Goal: Task Accomplishment & Management: Manage account settings

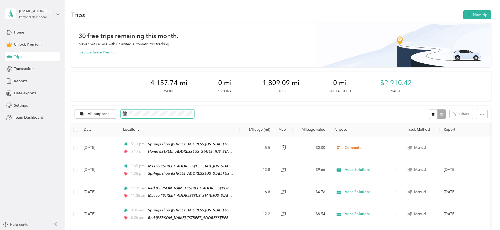
click at [175, 111] on span at bounding box center [157, 114] width 73 height 9
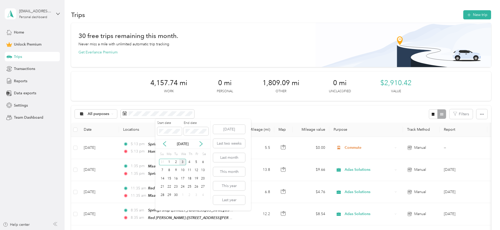
click at [168, 147] on div "[DATE]" at bounding box center [182, 144] width 55 height 10
click at [165, 145] on icon at bounding box center [164, 143] width 5 height 5
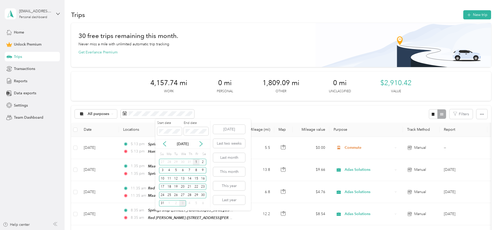
click at [197, 162] on div "1" at bounding box center [196, 162] width 7 height 7
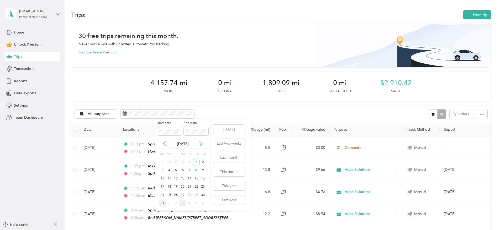
click at [162, 201] on div "31" at bounding box center [162, 203] width 7 height 7
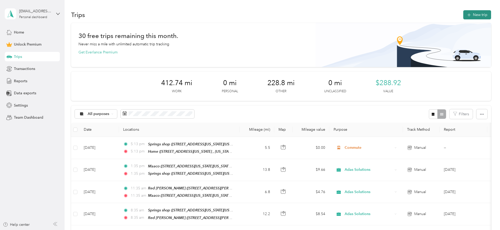
click at [463, 17] on button "New trip" at bounding box center [477, 14] width 28 height 9
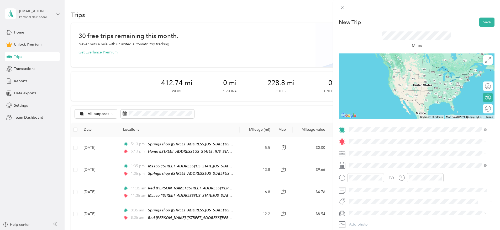
click at [388, 158] on div "Springs shop [STREET_ADDRESS][US_STATE][US_STATE]" at bounding box center [395, 153] width 72 height 11
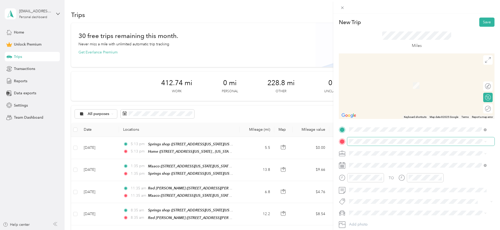
click at [397, 137] on span at bounding box center [420, 141] width 147 height 8
click at [401, 167] on span "[STREET_ADDRESS][PERSON_NAME][US_STATE]" at bounding box center [400, 168] width 82 height 4
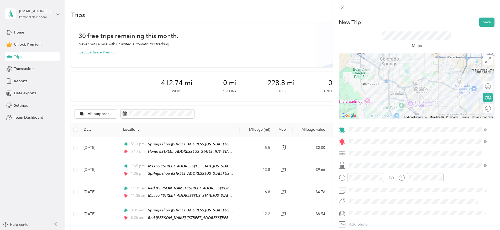
click at [371, 151] on span at bounding box center [420, 154] width 147 height 8
click at [367, 145] on span "Commute" at bounding box center [359, 144] width 17 height 4
click at [370, 162] on span at bounding box center [420, 165] width 147 height 8
click at [369, 168] on span at bounding box center [420, 165] width 147 height 8
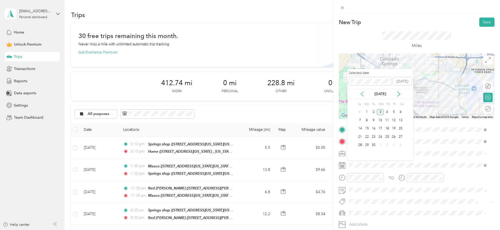
click at [364, 94] on icon at bounding box center [361, 94] width 5 height 5
click at [386, 140] on div "21" at bounding box center [387, 137] width 7 height 8
click at [390, 149] on div "29" at bounding box center [393, 145] width 7 height 8
click at [388, 145] on div "28" at bounding box center [387, 145] width 7 height 7
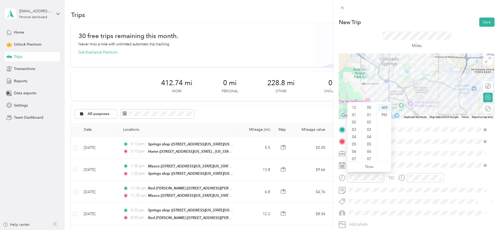
scroll to position [31, 0]
click at [355, 137] on div "08" at bounding box center [354, 134] width 13 height 7
click at [413, 174] on div at bounding box center [425, 177] width 37 height 9
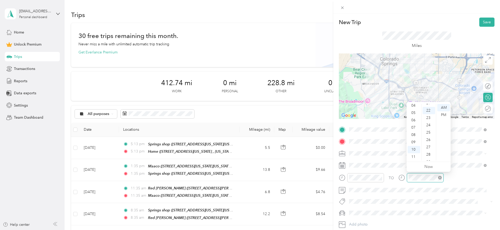
scroll to position [162, 0]
click at [413, 134] on div "08" at bounding box center [413, 134] width 13 height 7
click at [443, 24] on div "New Trip Save" at bounding box center [417, 22] width 156 height 9
click at [404, 98] on div at bounding box center [417, 87] width 156 height 66
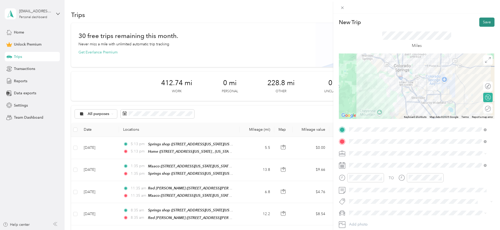
click at [479, 22] on button "Save" at bounding box center [486, 22] width 15 height 9
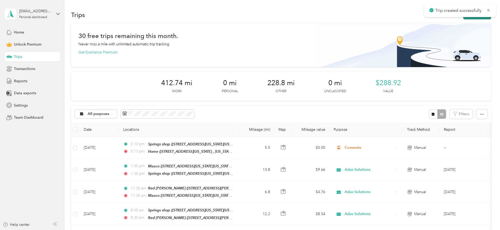
click at [463, 17] on button "New trip" at bounding box center [477, 14] width 28 height 9
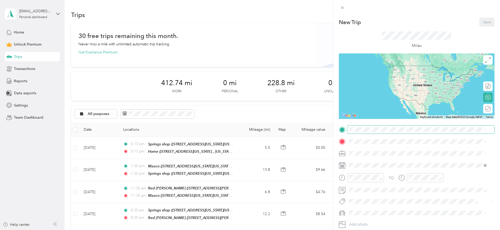
click at [391, 133] on span at bounding box center [420, 130] width 147 height 8
click at [397, 157] on span "[STREET_ADDRESS][PERSON_NAME][US_STATE]" at bounding box center [400, 156] width 82 height 4
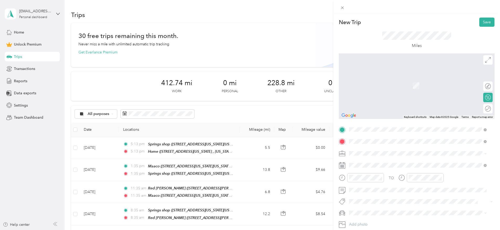
click at [398, 167] on span "[STREET_ADDRESS][US_STATE][US_STATE]" at bounding box center [395, 168] width 72 height 4
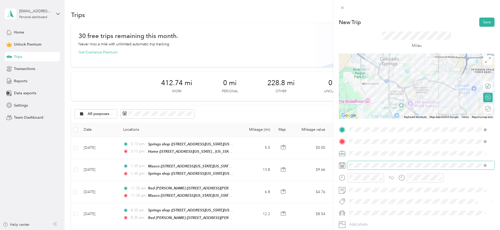
click at [367, 162] on span at bounding box center [420, 165] width 147 height 8
click at [368, 168] on span at bounding box center [420, 165] width 147 height 8
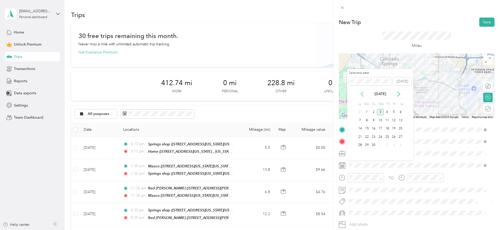
click at [365, 92] on div "[DATE]" at bounding box center [380, 94] width 66 height 6
click at [364, 96] on icon at bounding box center [361, 94] width 5 height 5
click at [386, 143] on div "28" at bounding box center [387, 145] width 7 height 7
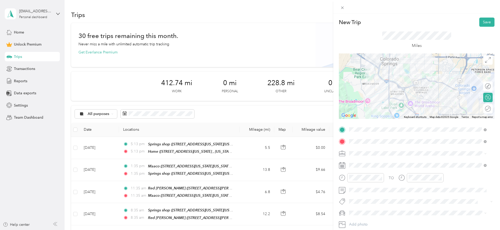
click at [403, 97] on div at bounding box center [417, 87] width 156 height 66
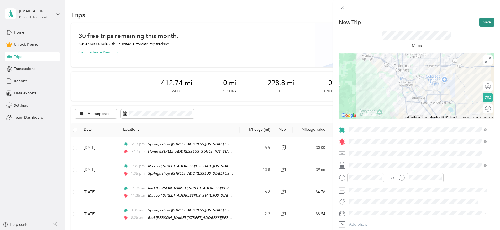
click at [479, 20] on button "Save" at bounding box center [486, 22] width 15 height 9
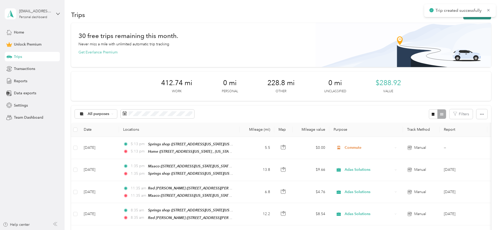
click at [463, 17] on button "New trip" at bounding box center [477, 14] width 28 height 9
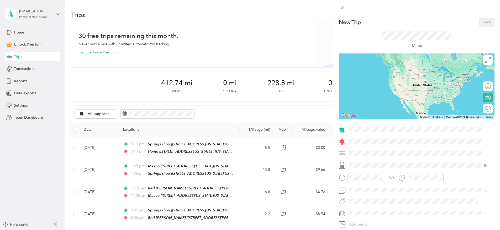
click at [96, 119] on div "New Trip Save This trip cannot be edited because it is either under review, app…" at bounding box center [250, 115] width 500 height 230
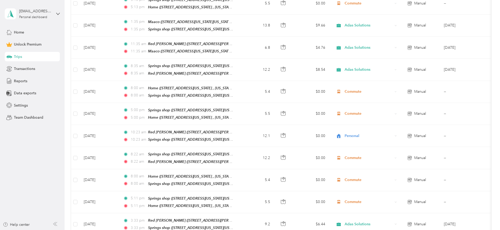
scroll to position [146, 0]
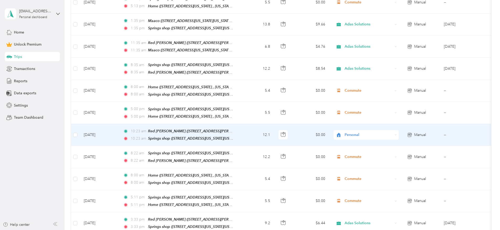
click at [399, 130] on div "Personal" at bounding box center [365, 134] width 65 height 9
click at [411, 158] on span "Adas Solutions" at bounding box center [405, 160] width 49 height 6
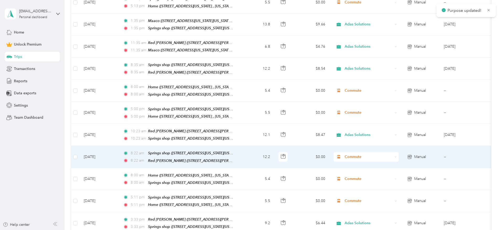
click at [393, 154] on span "Commute" at bounding box center [368, 157] width 48 height 6
click at [411, 100] on ol "Work Personal Adas Solutions Other Charity Medical Moving Commute" at bounding box center [400, 109] width 65 height 73
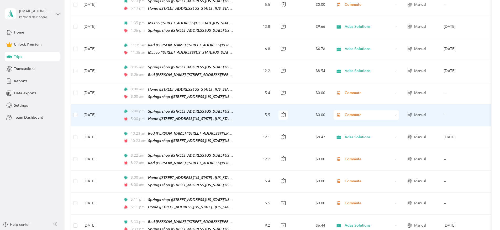
scroll to position [185, 0]
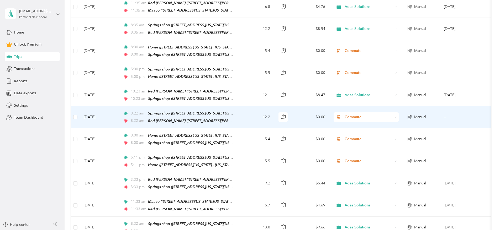
click at [393, 114] on span "Commute" at bounding box center [368, 117] width 48 height 6
click at [398, 140] on span "Adas Solutions" at bounding box center [405, 142] width 49 height 6
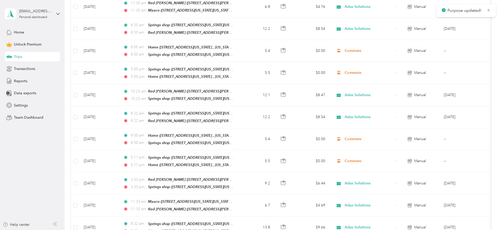
click at [473, 130] on div "30 free trips remaining this month. Never miss a mile with unlimited automatic …" at bounding box center [281, 189] width 420 height 703
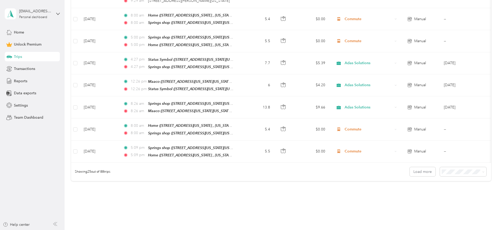
scroll to position [543, 0]
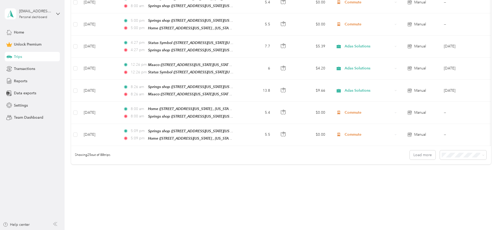
click at [423, 178] on div "100 per load" at bounding box center [424, 177] width 39 height 6
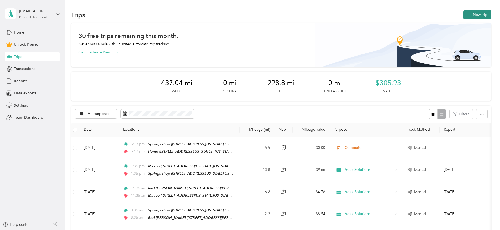
click at [463, 16] on button "New trip" at bounding box center [477, 14] width 28 height 9
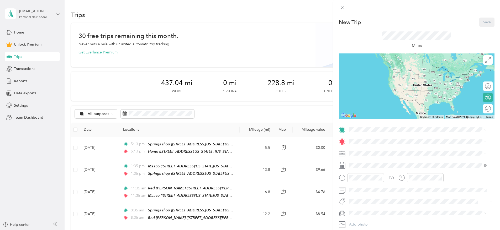
click at [393, 125] on div "New Trip Save This trip cannot be edited because it is either under review, app…" at bounding box center [417, 129] width 156 height 223
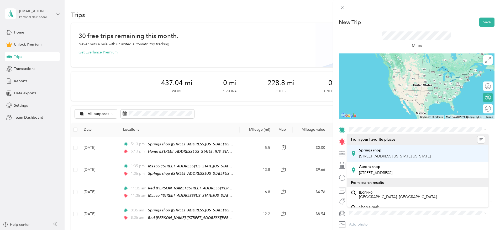
click at [384, 157] on span "[STREET_ADDRESS][US_STATE][US_STATE]" at bounding box center [395, 156] width 72 height 4
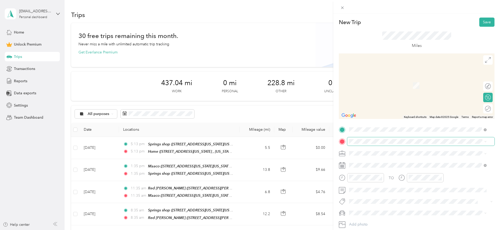
click at [390, 139] on span at bounding box center [420, 141] width 147 height 8
click at [390, 161] on div "Red [PERSON_NAME]" at bounding box center [400, 162] width 82 height 5
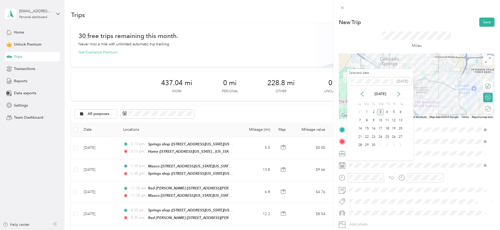
click at [361, 97] on div "[DATE]" at bounding box center [380, 94] width 66 height 10
click at [374, 137] on div "23" at bounding box center [373, 137] width 7 height 7
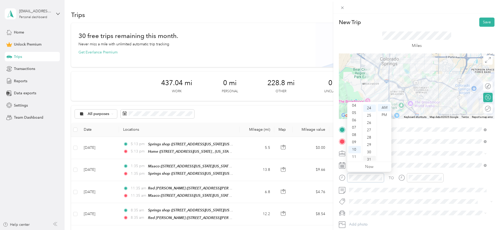
scroll to position [176, 0]
click at [352, 134] on div "08" at bounding box center [354, 134] width 13 height 7
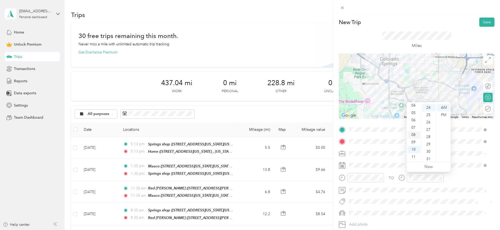
click at [415, 135] on div "08" at bounding box center [413, 134] width 13 height 7
click at [442, 21] on div "New Trip Save" at bounding box center [417, 22] width 156 height 9
click at [403, 94] on div at bounding box center [417, 87] width 156 height 66
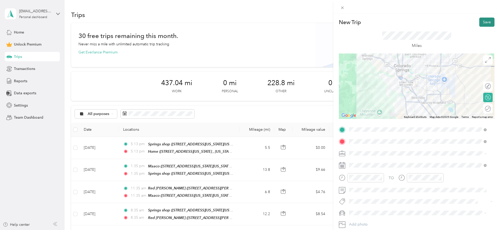
click at [479, 22] on button "Save" at bounding box center [486, 22] width 15 height 9
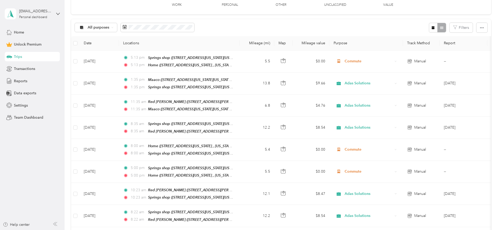
scroll to position [0, 0]
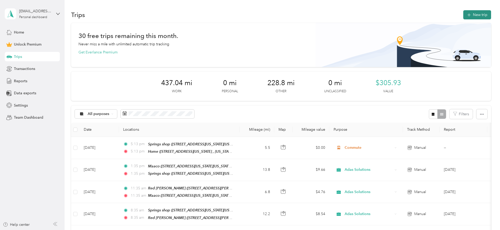
click at [463, 13] on button "New trip" at bounding box center [477, 14] width 28 height 9
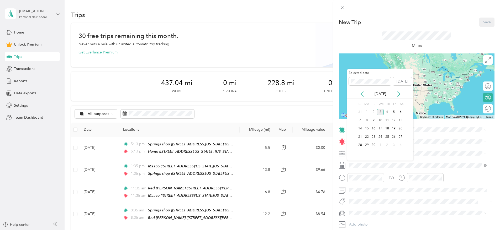
click at [360, 95] on icon at bounding box center [361, 94] width 5 height 5
click at [388, 136] on div "21" at bounding box center [387, 137] width 7 height 7
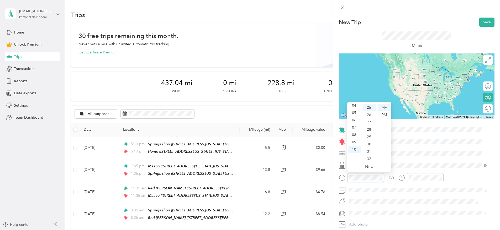
scroll to position [184, 0]
click at [354, 132] on div "08" at bounding box center [354, 134] width 13 height 7
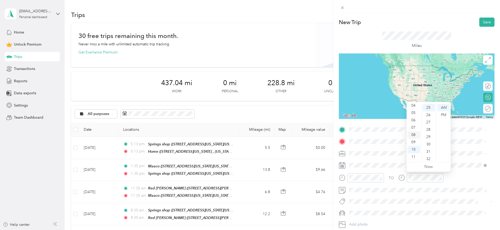
click at [415, 134] on div "08" at bounding box center [413, 134] width 13 height 7
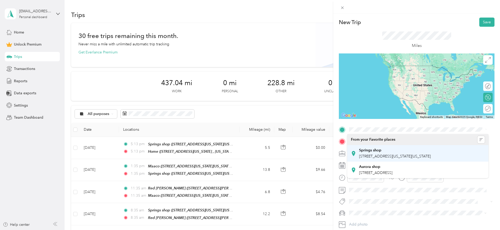
click at [378, 156] on span "[STREET_ADDRESS][US_STATE][US_STATE]" at bounding box center [395, 156] width 72 height 4
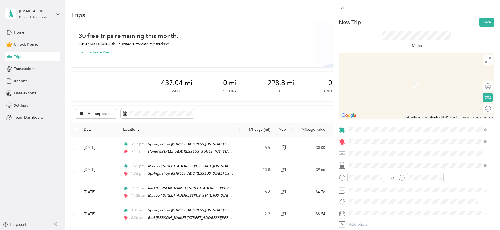
click at [381, 161] on div "Red [PERSON_NAME]" at bounding box center [400, 162] width 82 height 5
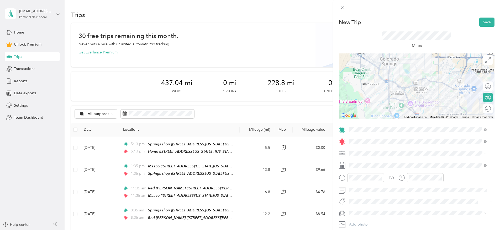
click at [403, 96] on div at bounding box center [417, 87] width 156 height 66
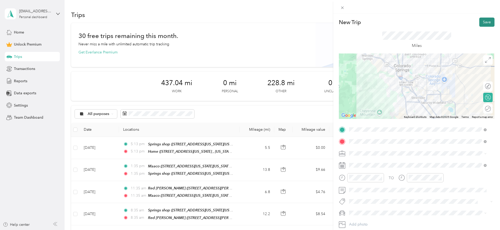
click at [485, 24] on button "Save" at bounding box center [486, 22] width 15 height 9
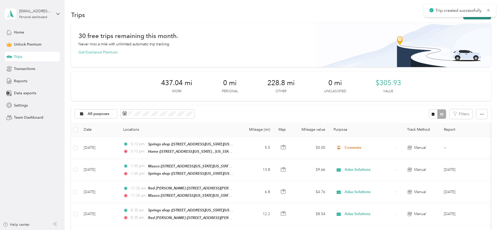
click at [463, 18] on button "New trip" at bounding box center [477, 14] width 28 height 9
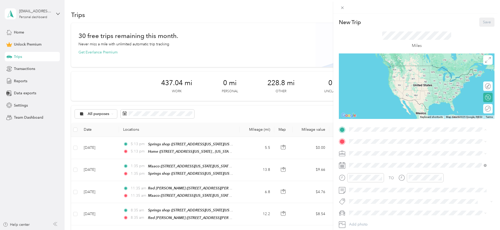
click at [404, 157] on span "[STREET_ADDRESS][PERSON_NAME][US_STATE]" at bounding box center [400, 156] width 82 height 4
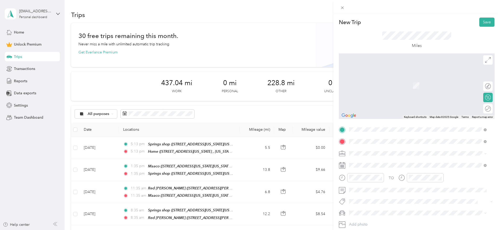
click at [396, 170] on span "[STREET_ADDRESS][US_STATE][US_STATE][US_STATE]" at bounding box center [404, 168] width 91 height 4
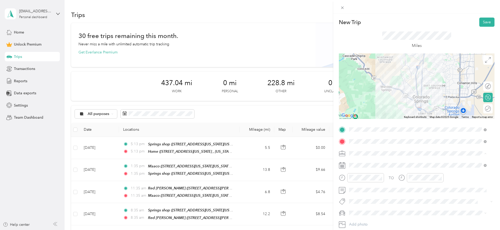
click at [377, 100] on div "Adas Solutions" at bounding box center [418, 99] width 134 height 6
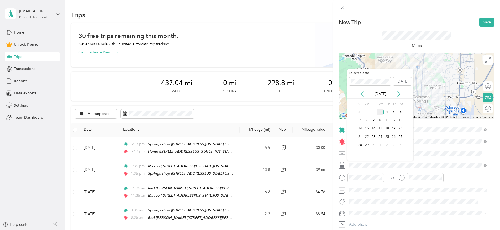
click at [362, 93] on icon at bounding box center [361, 94] width 5 height 5
click at [387, 137] on div "21" at bounding box center [387, 137] width 7 height 7
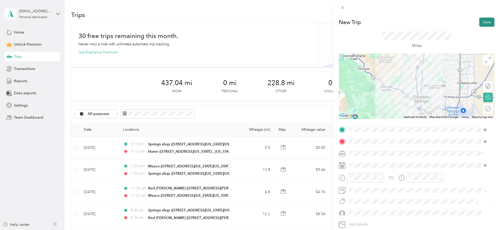
click at [481, 22] on button "Save" at bounding box center [486, 22] width 15 height 9
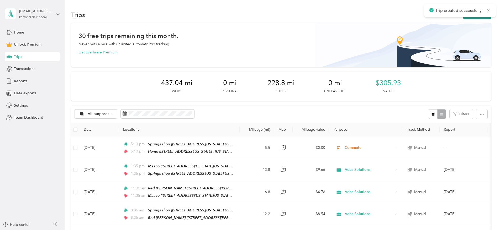
click at [463, 17] on button "New trip" at bounding box center [477, 14] width 28 height 9
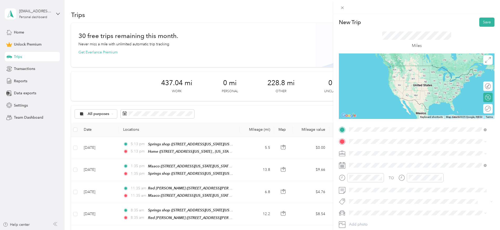
click at [387, 156] on span "[STREET_ADDRESS][US_STATE][US_STATE][US_STATE]" at bounding box center [404, 156] width 91 height 4
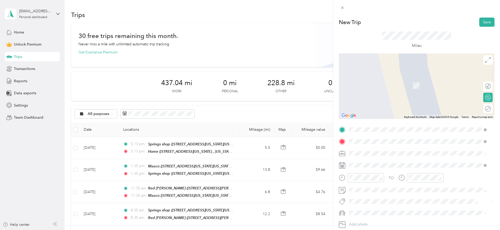
click at [388, 166] on span "[STREET_ADDRESS][US_STATE][US_STATE]" at bounding box center [395, 168] width 72 height 4
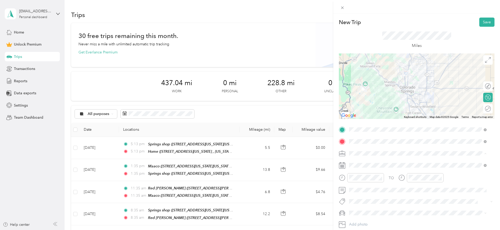
click at [379, 98] on div "Adas Solutions" at bounding box center [418, 99] width 134 height 6
click at [417, 77] on div at bounding box center [417, 87] width 156 height 66
click at [401, 86] on div at bounding box center [417, 87] width 156 height 66
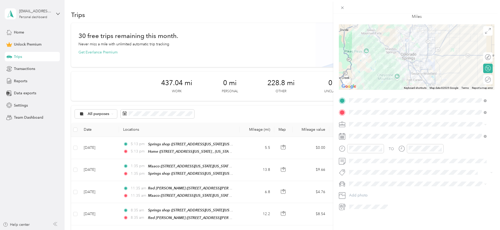
scroll to position [35, 0]
click at [362, 158] on icon at bounding box center [361, 159] width 5 height 5
click at [386, 200] on div "21" at bounding box center [387, 203] width 7 height 7
click at [353, 204] on div "11" at bounding box center [354, 203] width 13 height 7
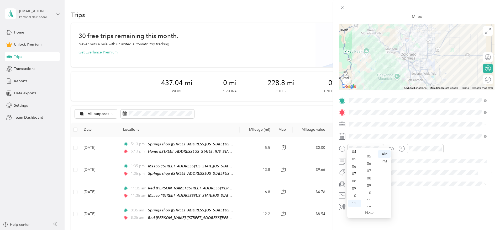
click at [367, 165] on div "06" at bounding box center [369, 163] width 13 height 7
click at [416, 202] on div "11" at bounding box center [413, 203] width 13 height 7
click at [431, 161] on div "06" at bounding box center [428, 161] width 13 height 7
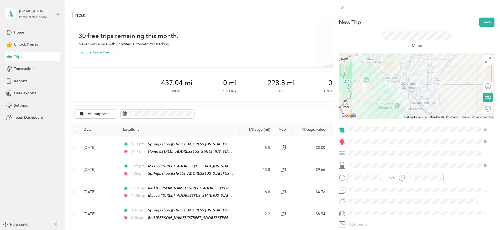
click at [439, 13] on div at bounding box center [416, 7] width 167 height 14
click at [479, 22] on button "Save" at bounding box center [486, 22] width 15 height 9
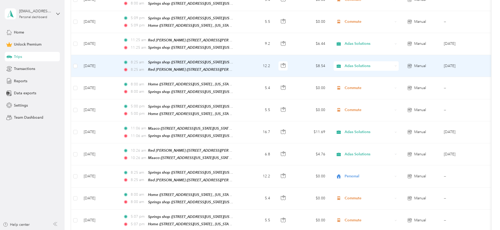
scroll to position [657, 0]
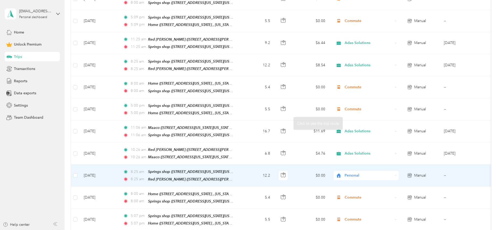
click at [393, 173] on span "Personal" at bounding box center [368, 176] width 48 height 6
click at [405, 103] on span "Adas Solutions" at bounding box center [405, 104] width 49 height 6
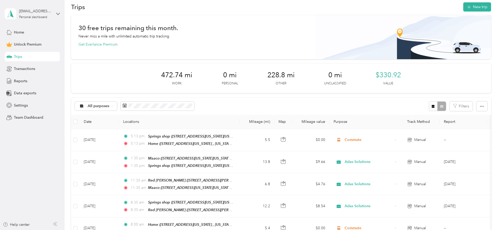
scroll to position [0, 0]
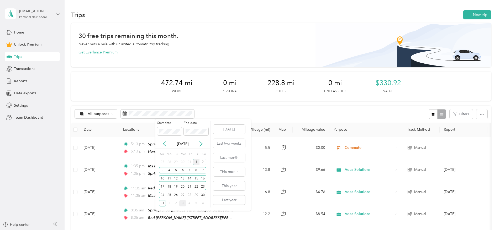
click at [197, 163] on div "1" at bounding box center [196, 162] width 7 height 7
click at [157, 204] on div "Start date End date [DATE] Su Mo Tu We Th Fr Sa 27 28 29 30 31 1 2 3 4 5 6 7 8 …" at bounding box center [182, 164] width 55 height 87
click at [161, 202] on div "31" at bounding box center [162, 203] width 7 height 7
click at [197, 163] on div "1" at bounding box center [196, 162] width 7 height 7
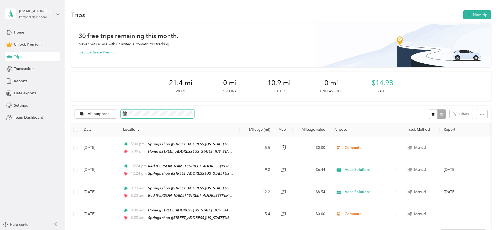
click at [194, 118] on span at bounding box center [157, 114] width 73 height 9
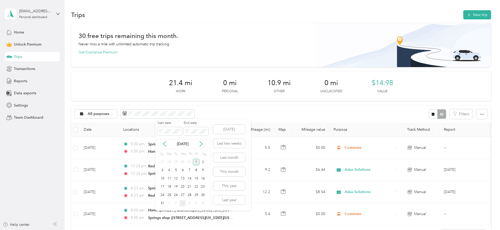
click at [196, 162] on div "1" at bounding box center [196, 162] width 7 height 7
click at [161, 203] on div "31" at bounding box center [162, 203] width 7 height 7
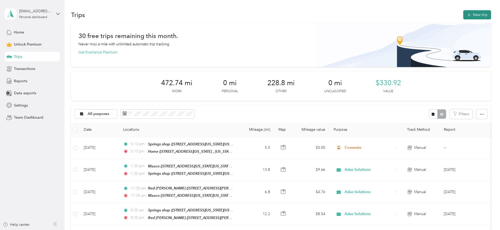
click at [463, 14] on button "New trip" at bounding box center [477, 14] width 28 height 9
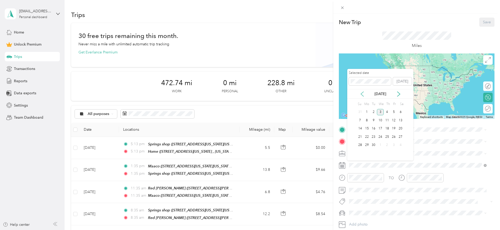
click at [363, 93] on icon at bounding box center [361, 94] width 5 height 5
click at [379, 119] on div "6" at bounding box center [380, 120] width 7 height 7
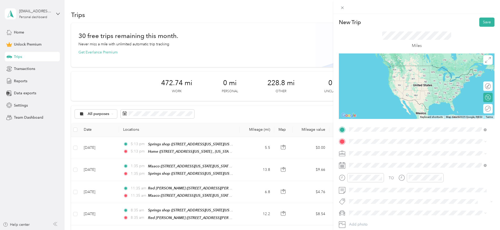
click at [370, 149] on strong "Springs shop" at bounding box center [370, 150] width 22 height 5
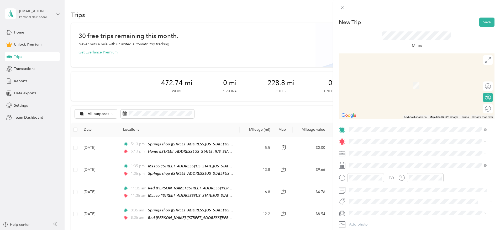
click at [376, 160] on div "Maaco" at bounding box center [404, 162] width 91 height 5
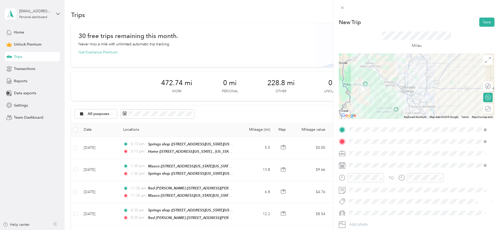
click at [363, 150] on span at bounding box center [420, 154] width 147 height 8
click at [373, 100] on div "Adas Solutions" at bounding box center [418, 99] width 134 height 6
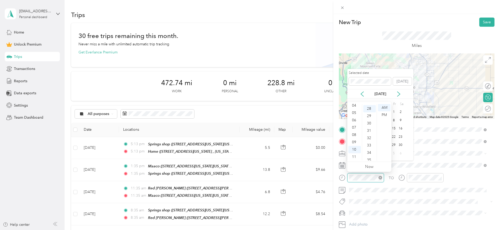
scroll to position [206, 0]
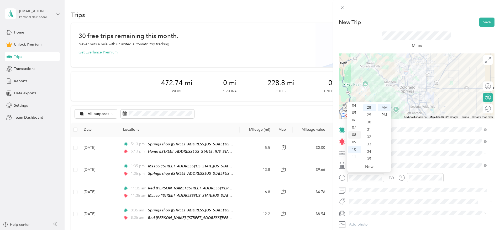
click at [352, 132] on div "08" at bounding box center [354, 134] width 13 height 7
click at [419, 181] on div at bounding box center [425, 177] width 37 height 9
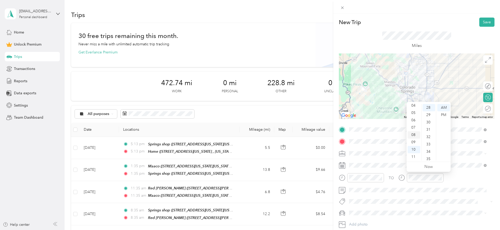
click at [413, 132] on div "08" at bounding box center [413, 134] width 13 height 7
click at [426, 7] on div at bounding box center [416, 7] width 167 height 14
click at [479, 21] on button "Save" at bounding box center [486, 22] width 15 height 9
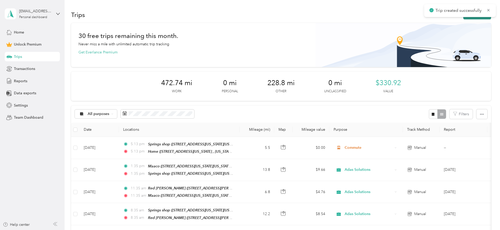
click at [463, 19] on button "New trip" at bounding box center [477, 14] width 28 height 9
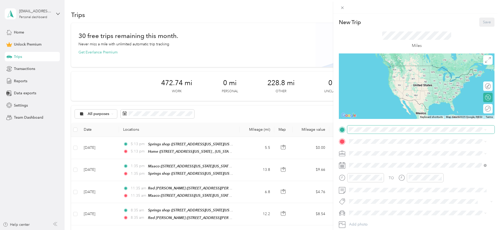
click at [396, 230] on div "New Trip Save This trip cannot be edited because it is either under review, app…" at bounding box center [248, 230] width 497 height 0
click at [396, 148] on div "Maaco [STREET_ADDRESS][US_STATE][US_STATE][US_STATE]" at bounding box center [418, 153] width 134 height 13
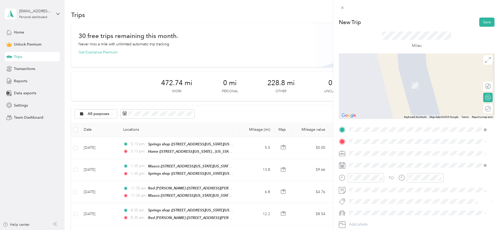
click at [396, 148] on div "TO Add photo" at bounding box center [417, 183] width 156 height 115
click at [401, 167] on span "[STREET_ADDRESS][PERSON_NAME][US_STATE]" at bounding box center [400, 168] width 82 height 4
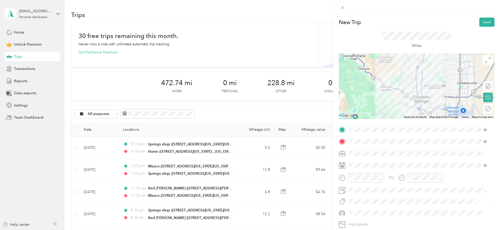
click at [382, 100] on li "Adas Solutions" at bounding box center [417, 98] width 141 height 9
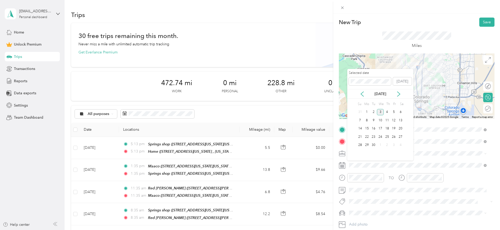
click at [359, 95] on div "[DATE]" at bounding box center [380, 94] width 66 height 6
click at [360, 95] on icon at bounding box center [361, 94] width 5 height 5
click at [381, 119] on div "6" at bounding box center [380, 120] width 7 height 7
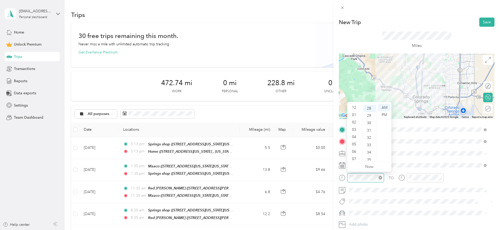
scroll to position [31, 0]
click at [355, 140] on div "09" at bounding box center [354, 142] width 13 height 7
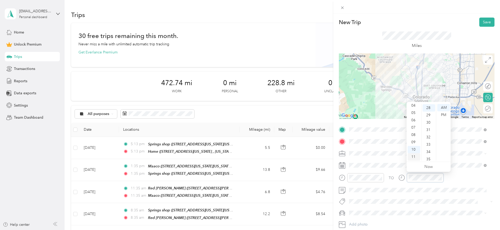
scroll to position [206, 0]
click at [413, 142] on div "09" at bounding box center [413, 142] width 13 height 7
click at [432, 26] on div "New Trip Save" at bounding box center [417, 22] width 156 height 9
click at [483, 21] on button "Save" at bounding box center [486, 22] width 15 height 9
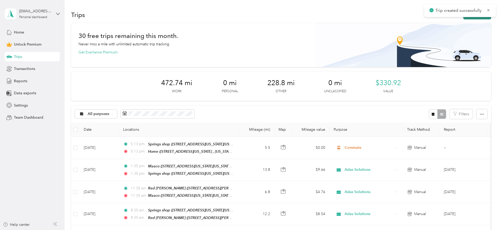
click at [463, 18] on button "New trip" at bounding box center [477, 14] width 28 height 9
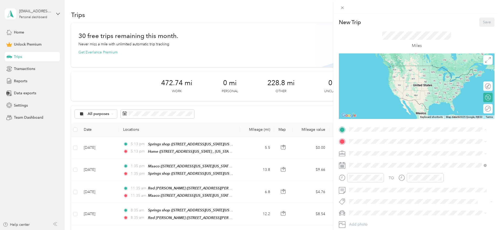
click at [414, 155] on span "[STREET_ADDRESS][PERSON_NAME][US_STATE]" at bounding box center [400, 156] width 82 height 4
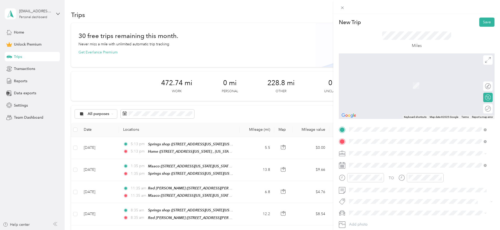
click at [393, 163] on div "Springs shop" at bounding box center [395, 162] width 72 height 5
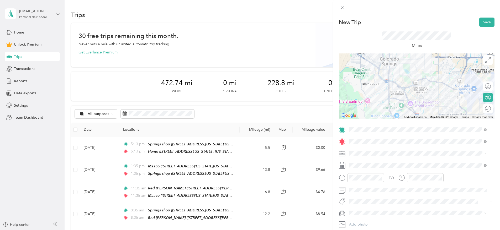
click at [375, 98] on span "Adas Solutions" at bounding box center [363, 98] width 25 height 4
click at [401, 94] on div at bounding box center [417, 87] width 156 height 66
click at [402, 94] on div at bounding box center [417, 87] width 156 height 66
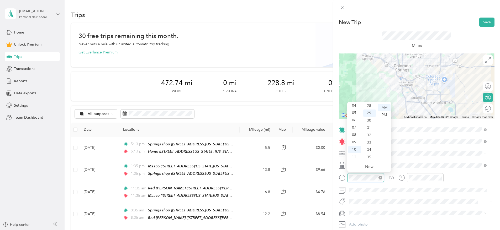
scroll to position [213, 0]
click at [354, 140] on div "09" at bounding box center [354, 142] width 13 height 7
click at [368, 151] on div "58" at bounding box center [369, 149] width 13 height 7
click at [426, 174] on div at bounding box center [425, 177] width 37 height 9
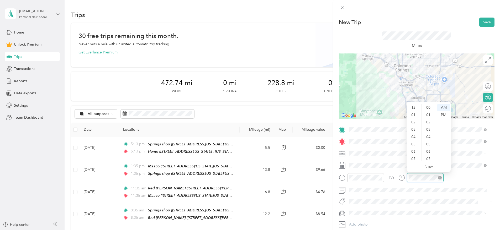
scroll to position [31, 0]
click at [415, 141] on div "09" at bounding box center [413, 142] width 13 height 7
click at [426, 148] on div "58" at bounding box center [428, 149] width 13 height 7
click at [439, 19] on div "New Trip Save" at bounding box center [417, 22] width 156 height 9
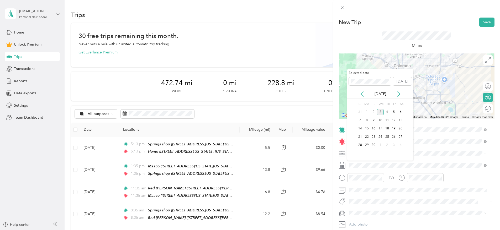
click at [362, 94] on icon at bounding box center [361, 94] width 5 height 5
click at [382, 123] on div "6" at bounding box center [380, 120] width 7 height 7
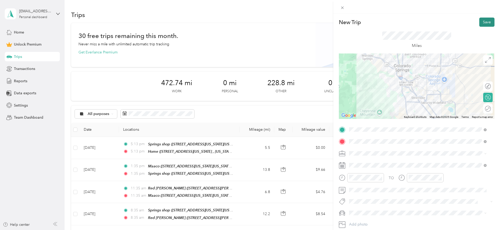
click at [479, 19] on button "Save" at bounding box center [486, 22] width 15 height 9
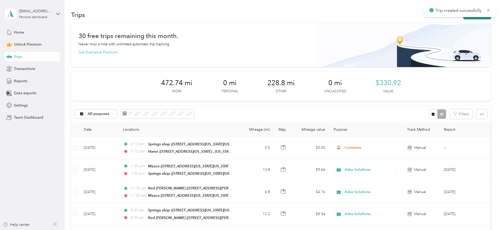
click at [463, 18] on button "New trip" at bounding box center [477, 14] width 28 height 9
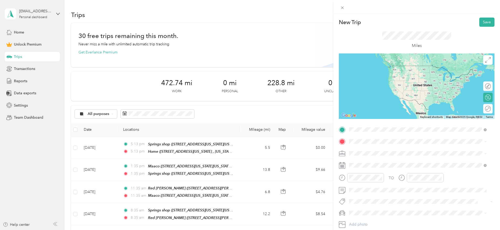
click at [385, 150] on div "Springs shop" at bounding box center [395, 150] width 72 height 5
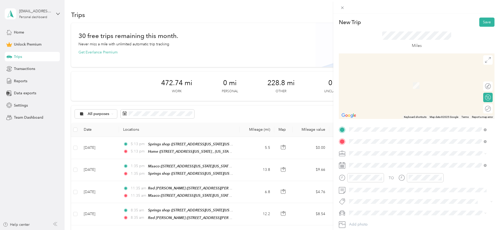
click at [389, 165] on div "Status Symbol [STREET_ADDRESS][US_STATE][US_STATE][US_STATE]" at bounding box center [404, 165] width 91 height 11
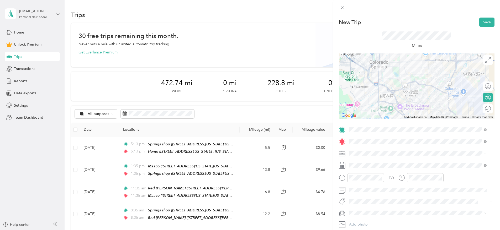
click at [378, 96] on div "Adas Solutions" at bounding box center [418, 98] width 134 height 6
click at [481, 109] on div at bounding box center [485, 109] width 11 height 6
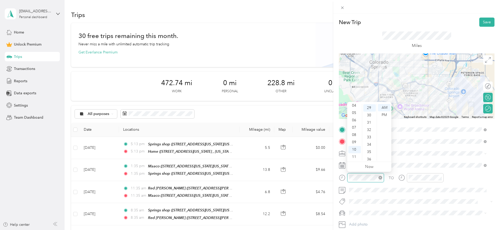
scroll to position [213, 0]
click at [351, 157] on div "11" at bounding box center [354, 156] width 13 height 7
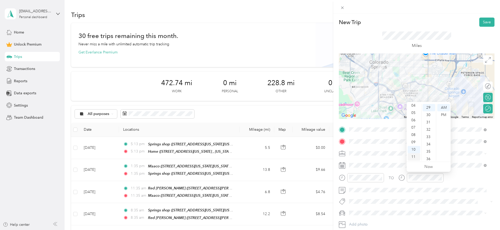
click at [416, 156] on div "11" at bounding box center [413, 156] width 13 height 7
click at [438, 24] on div "New Trip Save" at bounding box center [417, 22] width 156 height 9
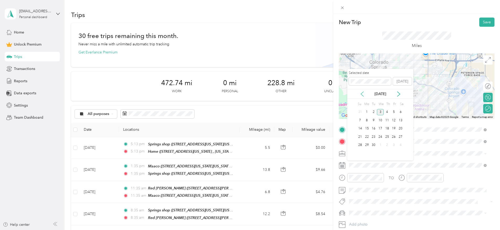
click at [360, 92] on icon at bounding box center [361, 94] width 5 height 5
click at [381, 119] on div "6" at bounding box center [380, 120] width 7 height 7
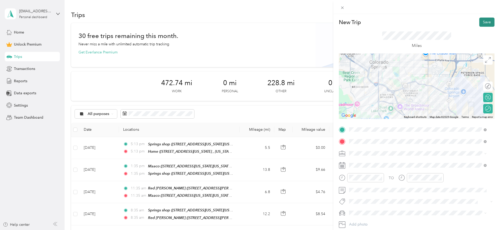
click at [481, 25] on button "Save" at bounding box center [486, 22] width 15 height 9
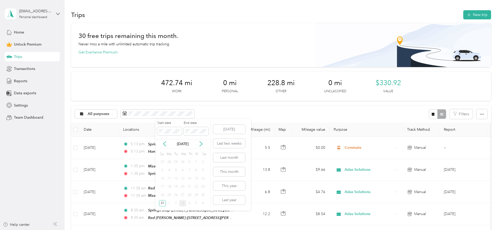
click at [187, 170] on div "7" at bounding box center [189, 170] width 7 height 7
click at [165, 145] on icon at bounding box center [164, 143] width 5 height 5
click at [203, 143] on icon at bounding box center [200, 143] width 5 height 5
click at [164, 202] on div "31" at bounding box center [162, 203] width 7 height 7
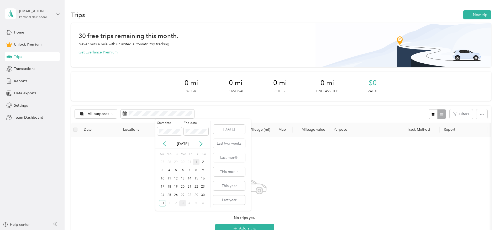
click at [195, 162] on div "1" at bounding box center [196, 162] width 7 height 7
click at [160, 203] on div "31" at bounding box center [162, 203] width 7 height 7
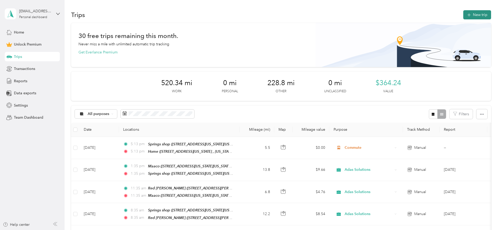
click at [463, 17] on button "New trip" at bounding box center [477, 14] width 28 height 9
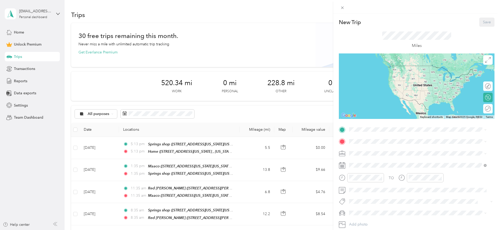
click at [372, 134] on div "TO Add photo" at bounding box center [417, 183] width 156 height 115
click at [375, 154] on span "[STREET_ADDRESS][US_STATE][US_STATE]" at bounding box center [395, 156] width 72 height 4
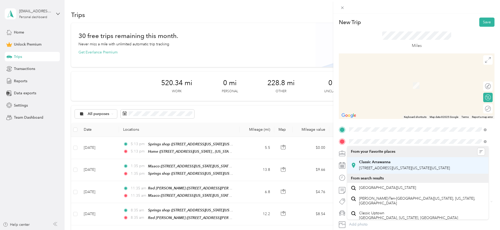
click at [407, 165] on div "Classic Arrawanna [STREET_ADDRESS][US_STATE][US_STATE][US_STATE]" at bounding box center [404, 165] width 91 height 11
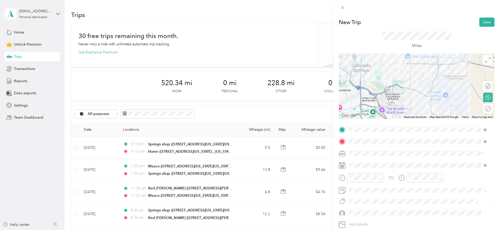
click at [382, 96] on div "Adas Solutions" at bounding box center [418, 99] width 134 height 6
click at [434, 68] on div at bounding box center [417, 87] width 156 height 66
click at [436, 67] on div at bounding box center [417, 87] width 156 height 66
click at [369, 163] on span at bounding box center [420, 165] width 147 height 8
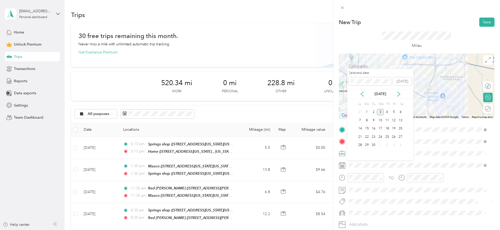
click at [365, 95] on div "[DATE]" at bounding box center [380, 94] width 66 height 6
click at [362, 95] on icon at bounding box center [362, 94] width 3 height 5
click at [366, 120] on div "4" at bounding box center [366, 120] width 7 height 7
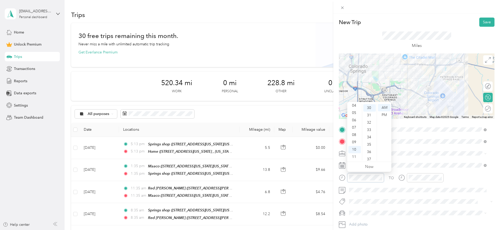
scroll to position [220, 0]
click at [353, 132] on div "08" at bounding box center [354, 134] width 13 height 7
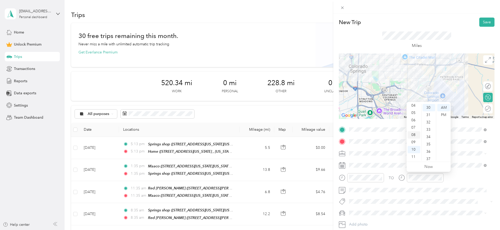
click at [415, 133] on div "08" at bounding box center [413, 134] width 13 height 7
click at [449, 19] on div "New Trip Save" at bounding box center [417, 22] width 156 height 9
click at [482, 21] on button "Save" at bounding box center [486, 22] width 15 height 9
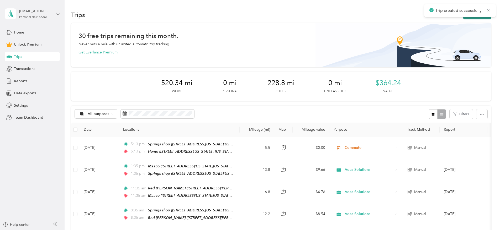
click at [463, 17] on button "New trip" at bounding box center [477, 14] width 28 height 9
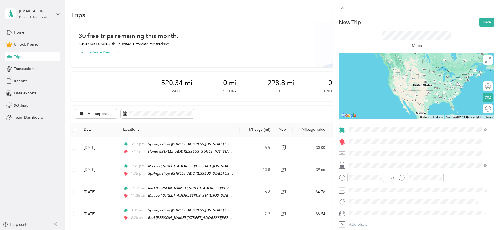
click at [385, 153] on div "Classic Arrawanna [STREET_ADDRESS][US_STATE][US_STATE][US_STATE]" at bounding box center [404, 153] width 91 height 11
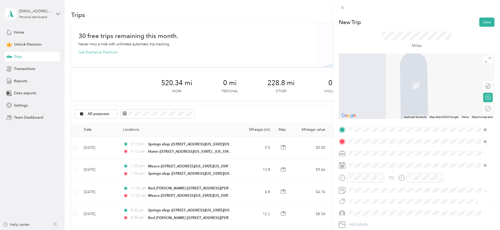
click at [376, 165] on div "Maaco [STREET_ADDRESS][US_STATE][US_STATE][US_STATE]" at bounding box center [404, 165] width 91 height 11
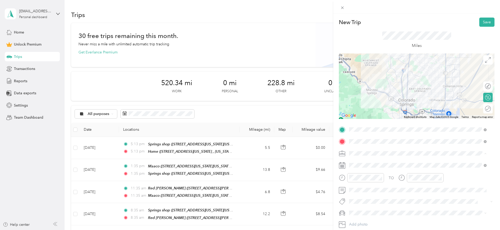
click at [374, 98] on span "Adas Solutions" at bounding box center [363, 98] width 25 height 4
click at [404, 80] on div at bounding box center [417, 87] width 156 height 66
click at [405, 80] on div at bounding box center [417, 87] width 156 height 66
click at [417, 76] on div at bounding box center [417, 87] width 156 height 66
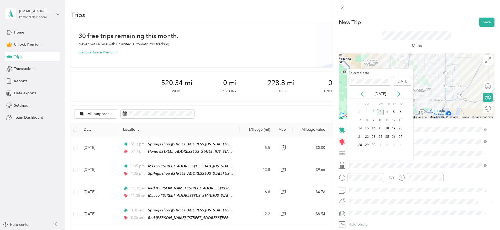
click at [362, 96] on icon at bounding box center [362, 94] width 3 height 5
click at [367, 118] on div "4" at bounding box center [366, 120] width 7 height 7
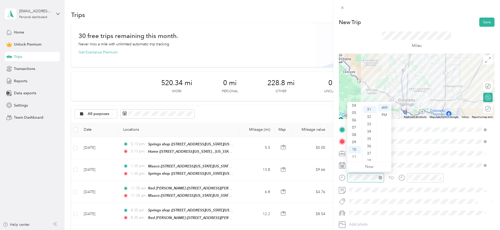
scroll to position [228, 0]
click at [356, 140] on div "09" at bounding box center [354, 142] width 13 height 7
click at [369, 157] on div "07" at bounding box center [369, 159] width 13 height 7
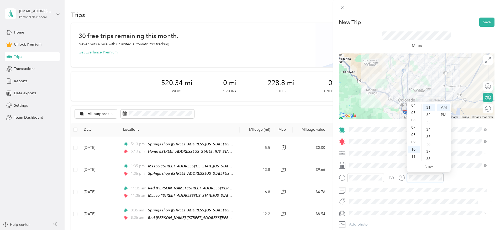
scroll to position [228, 0]
click at [415, 145] on div "09" at bounding box center [413, 142] width 13 height 7
click at [429, 145] on div "07" at bounding box center [428, 148] width 13 height 7
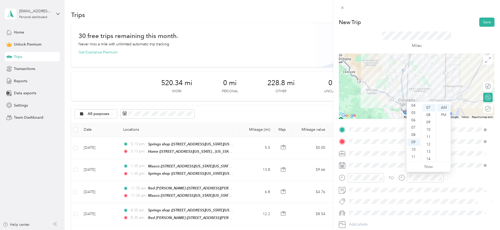
click at [438, 19] on div "New Trip Save" at bounding box center [417, 22] width 156 height 9
click at [480, 20] on button "Save" at bounding box center [486, 22] width 15 height 9
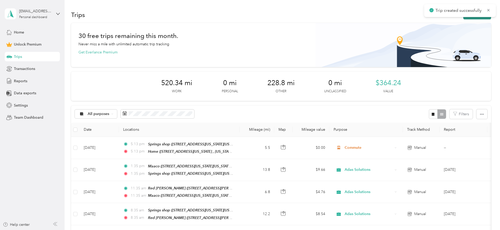
click at [463, 18] on button "New trip" at bounding box center [477, 14] width 28 height 9
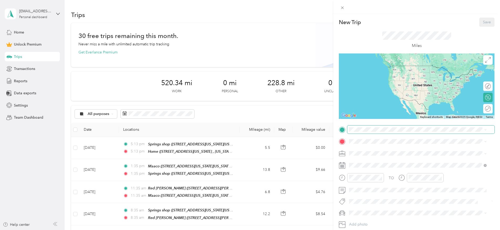
click at [366, 126] on span at bounding box center [420, 130] width 147 height 8
click at [366, 133] on span at bounding box center [420, 130] width 147 height 8
click at [370, 150] on strong "Maaco" at bounding box center [365, 150] width 12 height 5
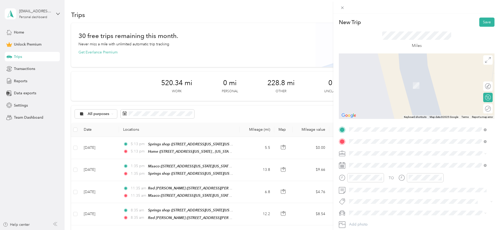
click at [375, 159] on li "Red [PERSON_NAME] [STREET_ADDRESS][PERSON_NAME][US_STATE]" at bounding box center [417, 165] width 141 height 17
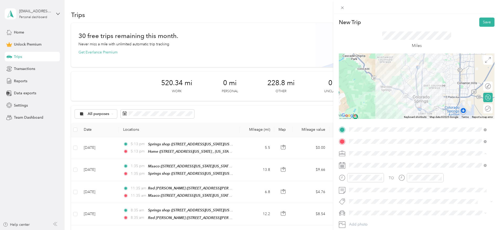
click at [371, 98] on span "Adas Solutions" at bounding box center [363, 98] width 25 height 4
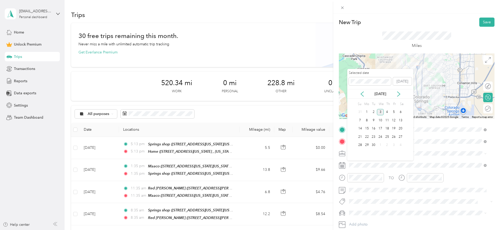
click at [366, 94] on div "[DATE]" at bounding box center [380, 94] width 66 height 6
click at [362, 94] on icon at bounding box center [361, 94] width 5 height 5
click at [366, 117] on div "4" at bounding box center [366, 120] width 7 height 7
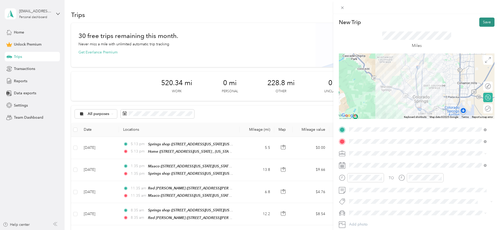
click at [479, 18] on button "Save" at bounding box center [486, 22] width 15 height 9
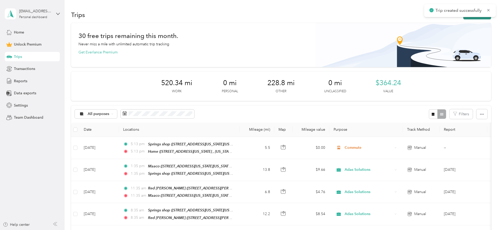
click at [463, 19] on button "New trip" at bounding box center [477, 14] width 28 height 9
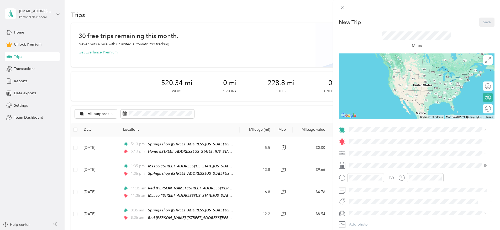
click at [370, 151] on strong "Red [PERSON_NAME]" at bounding box center [378, 150] width 39 height 5
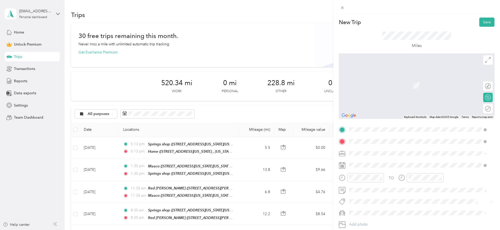
click at [369, 161] on strong "Springs shop" at bounding box center [370, 162] width 22 height 5
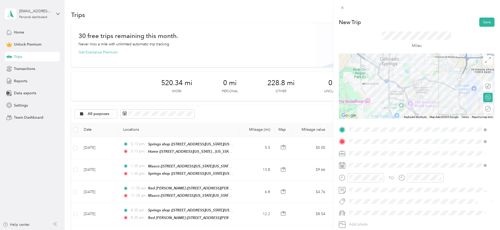
click at [379, 96] on div "Adas Solutions" at bounding box center [418, 99] width 134 height 6
click at [403, 97] on div at bounding box center [417, 87] width 156 height 66
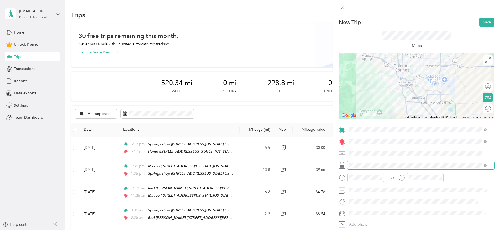
click at [364, 162] on span at bounding box center [420, 165] width 147 height 8
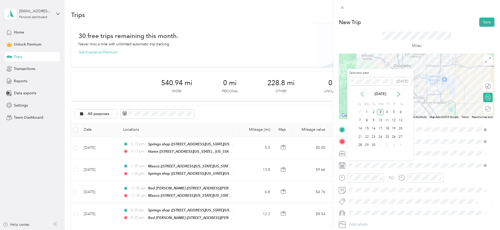
click at [363, 95] on icon at bounding box center [361, 94] width 5 height 5
click at [369, 119] on div "4" at bounding box center [366, 120] width 7 height 7
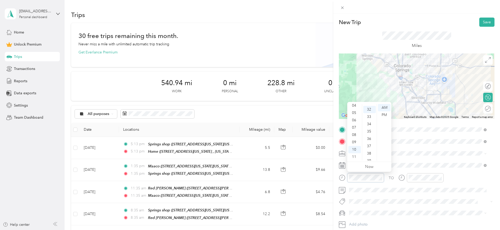
scroll to position [235, 0]
click at [353, 156] on div "11" at bounding box center [354, 156] width 13 height 7
click at [368, 142] on div "06" at bounding box center [369, 141] width 13 height 7
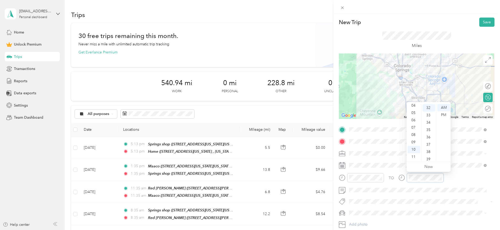
scroll to position [235, 0]
click at [410, 155] on div "11" at bounding box center [413, 156] width 13 height 7
click at [429, 136] on div "06" at bounding box center [428, 135] width 13 height 7
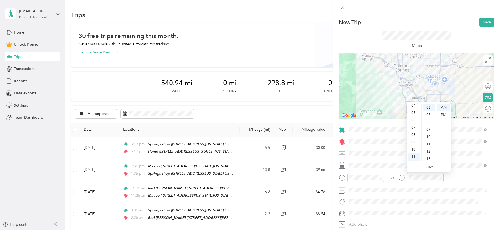
click at [441, 12] on div at bounding box center [416, 7] width 167 height 14
click at [479, 18] on button "Save" at bounding box center [486, 22] width 15 height 9
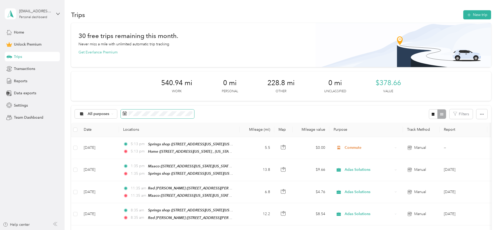
click at [194, 116] on span at bounding box center [157, 114] width 73 height 9
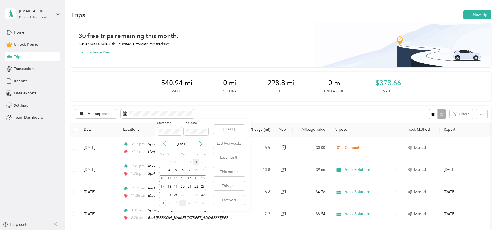
click at [197, 162] on div "1" at bounding box center [196, 162] width 7 height 7
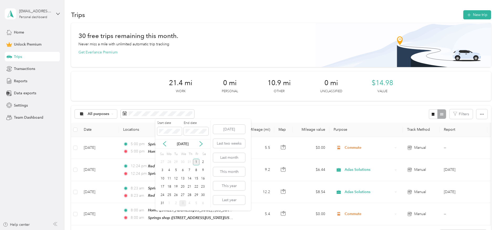
click at [197, 163] on div "1" at bounding box center [196, 162] width 7 height 7
click at [161, 204] on div "31" at bounding box center [162, 203] width 7 height 7
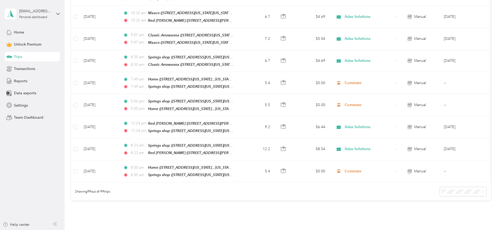
scroll to position [2140, 0]
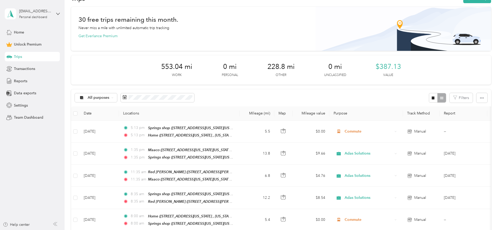
scroll to position [0, 0]
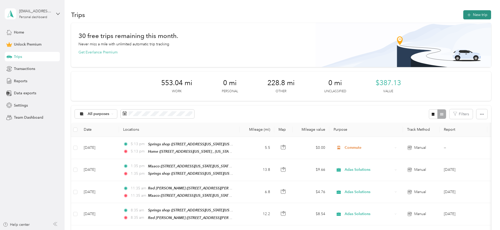
click at [463, 11] on button "New trip" at bounding box center [477, 14] width 28 height 9
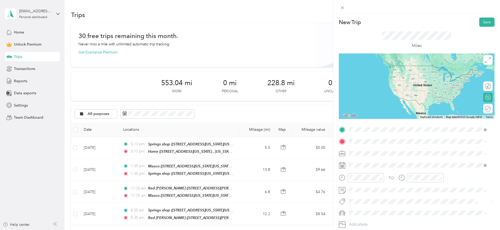
click at [390, 159] on span "[STREET_ADDRESS][US_STATE][US_STATE]" at bounding box center [395, 156] width 72 height 4
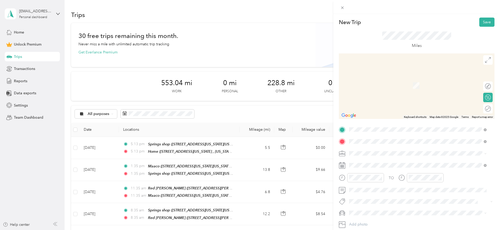
click at [401, 174] on span "[STREET_ADDRESS][US_STATE], [US_STATE][GEOGRAPHIC_DATA], [GEOGRAPHIC_DATA], [GE…" at bounding box center [415, 171] width 113 height 10
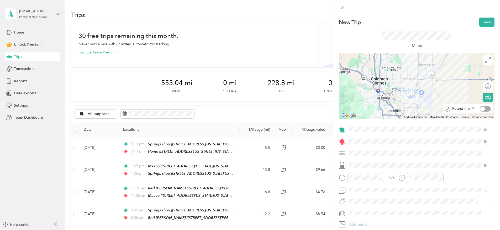
click at [481, 109] on div at bounding box center [485, 109] width 11 height 6
click at [372, 96] on span "Adas Solutions" at bounding box center [363, 98] width 25 height 4
click at [368, 168] on span at bounding box center [420, 165] width 147 height 8
click at [369, 162] on span at bounding box center [420, 165] width 147 height 8
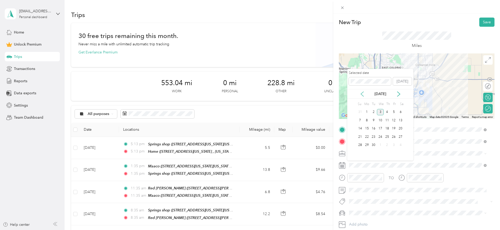
click at [362, 95] on icon at bounding box center [361, 94] width 5 height 5
click at [393, 110] on div "1" at bounding box center [393, 112] width 7 height 7
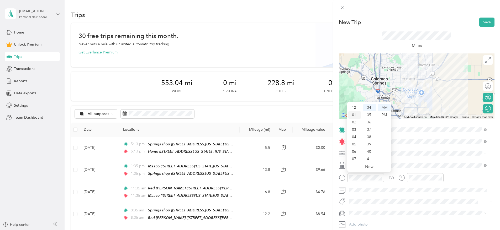
click at [354, 118] on div "01" at bounding box center [354, 115] width 13 height 7
click at [354, 113] on div "02" at bounding box center [354, 115] width 13 height 7
click at [382, 114] on div "PM" at bounding box center [384, 115] width 13 height 7
click at [428, 182] on div at bounding box center [425, 177] width 37 height 9
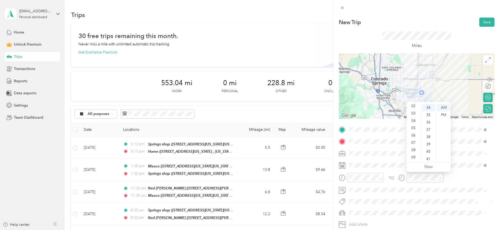
scroll to position [15, 0]
click at [413, 108] on div "02" at bounding box center [413, 106] width 13 height 7
click at [444, 116] on div "PM" at bounding box center [443, 115] width 13 height 7
click at [482, 21] on button "Save" at bounding box center [486, 22] width 15 height 9
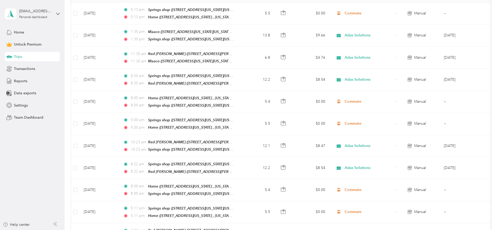
scroll to position [0, 0]
